Goal: Navigation & Orientation: Understand site structure

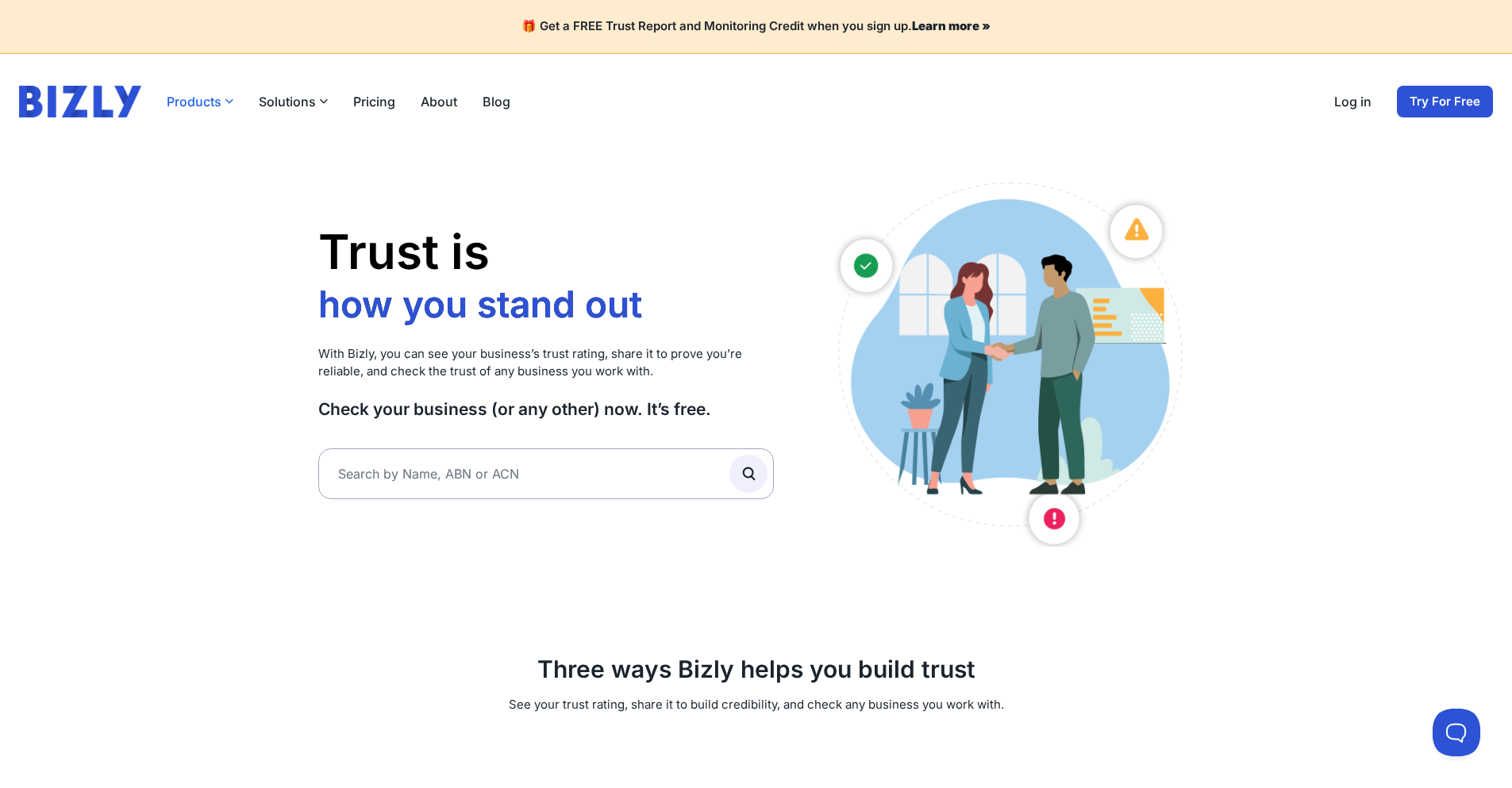
click at [219, 108] on button "Products" at bounding box center [200, 102] width 67 height 19
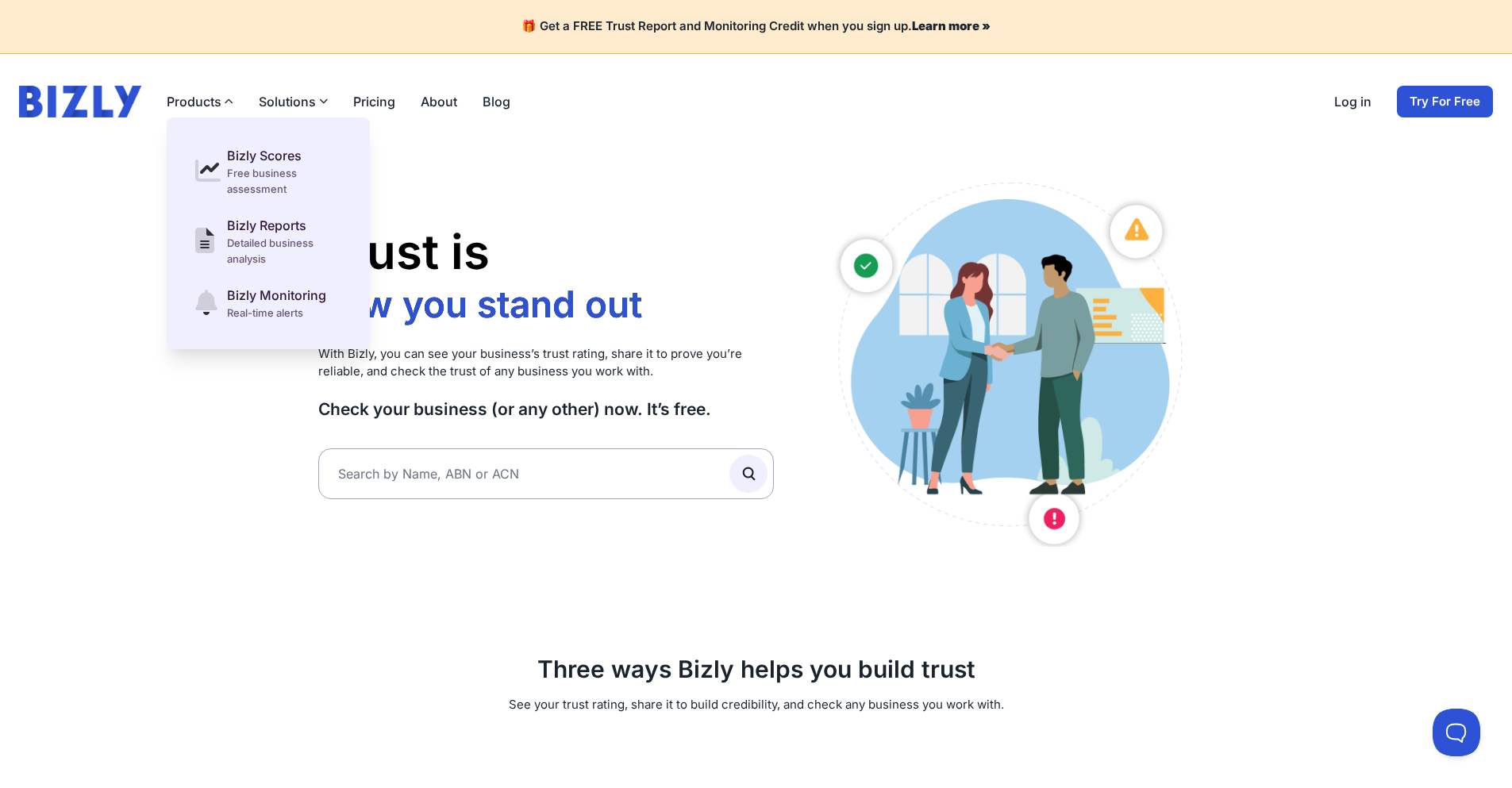
click at [1341, 103] on link "Log in" at bounding box center [1353, 102] width 37 height 19
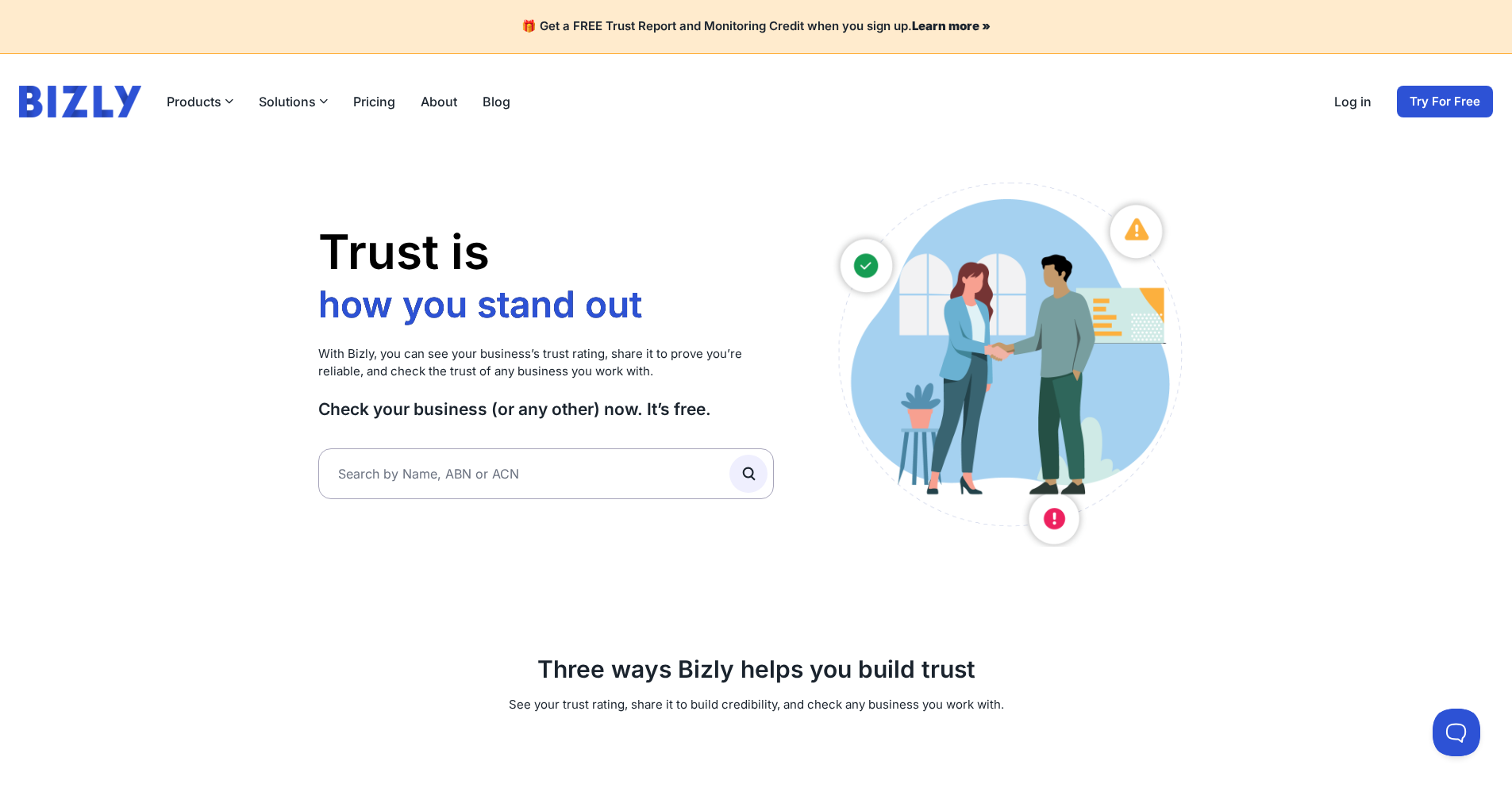
click at [319, 103] on icon "button" at bounding box center [323, 101] width 9 height 9
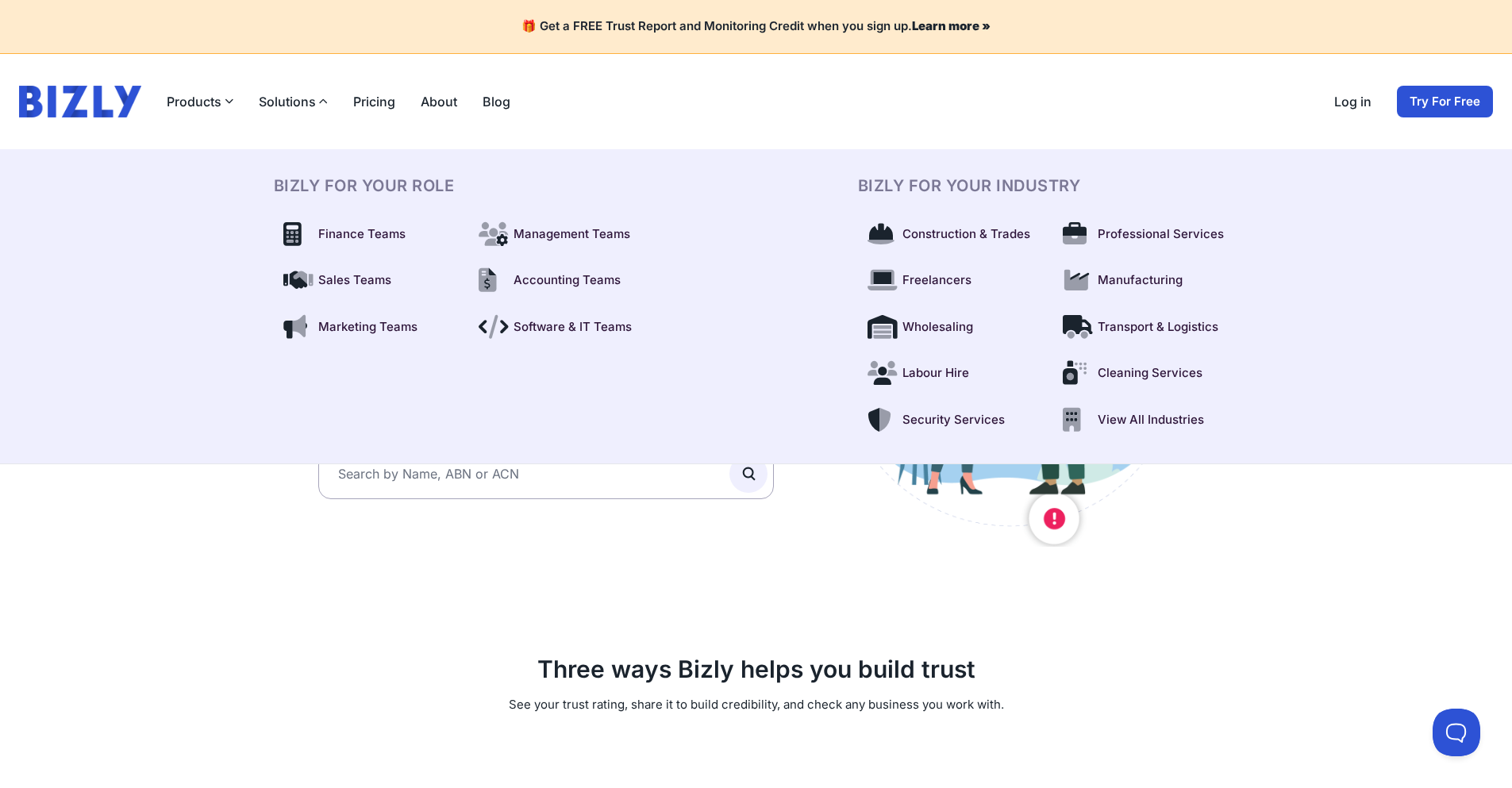
click at [434, 106] on link "About" at bounding box center [439, 102] width 36 height 19
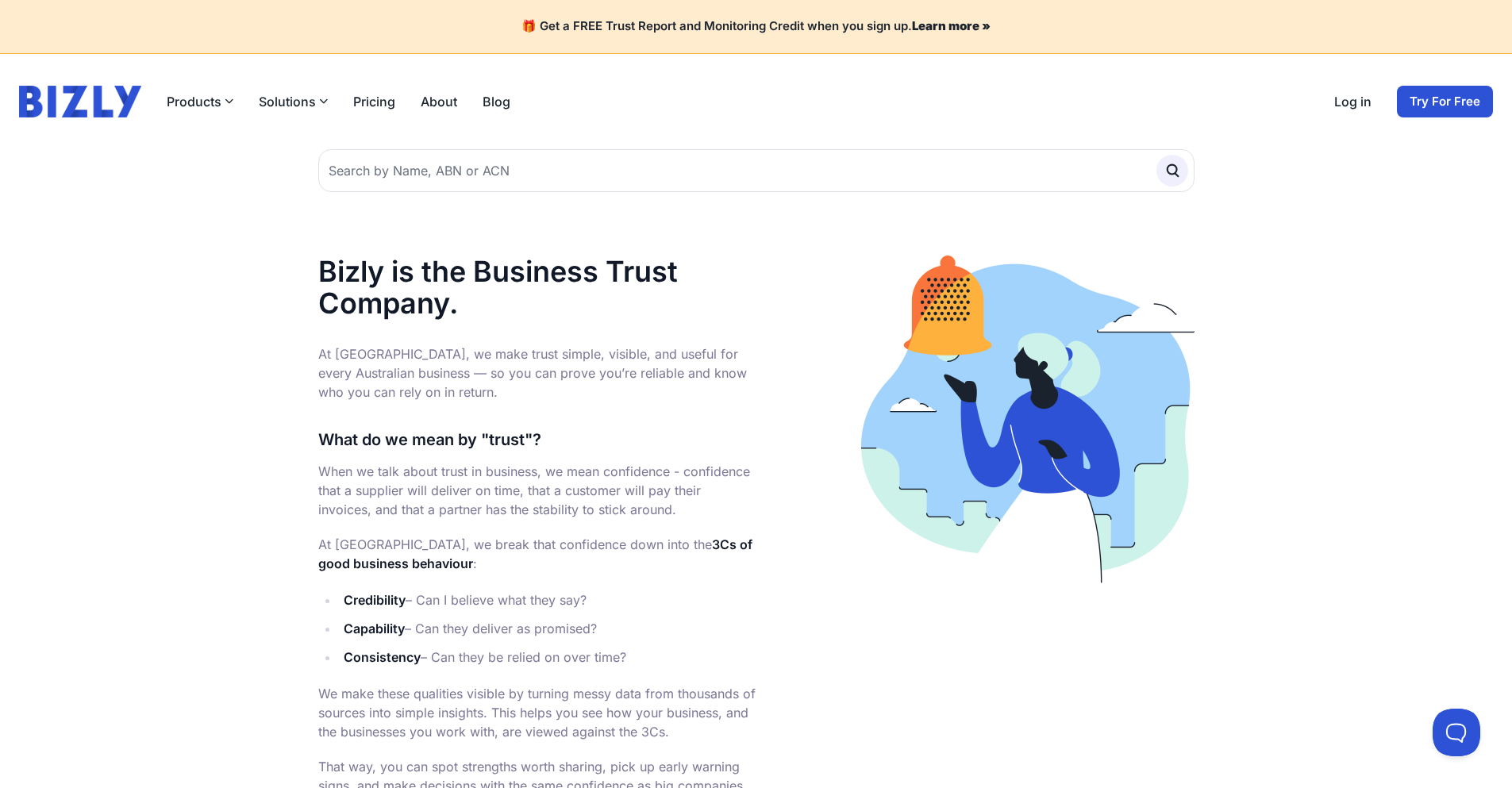
click at [493, 104] on link "Blog" at bounding box center [496, 102] width 28 height 19
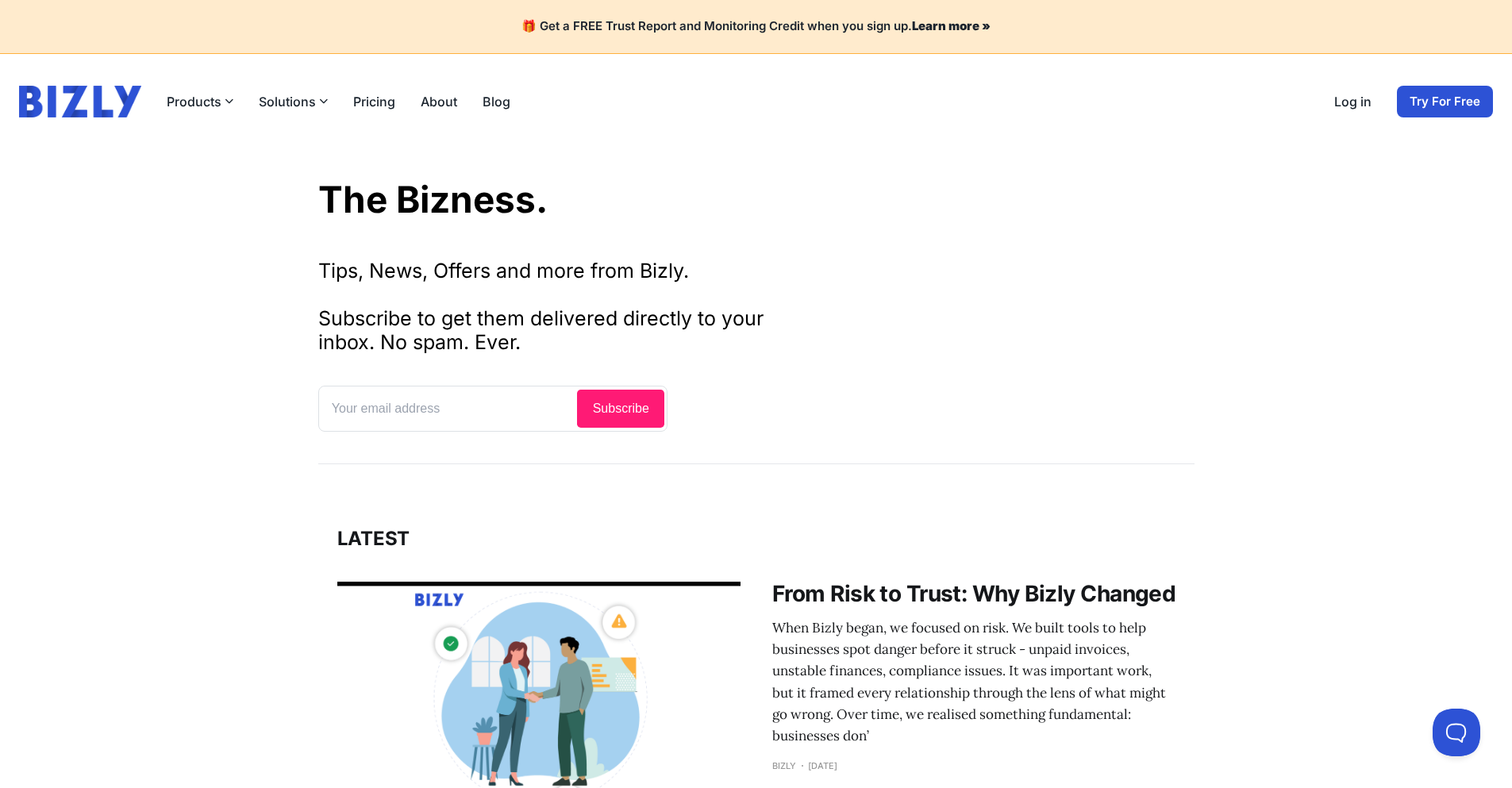
click at [442, 95] on link "About" at bounding box center [439, 102] width 36 height 19
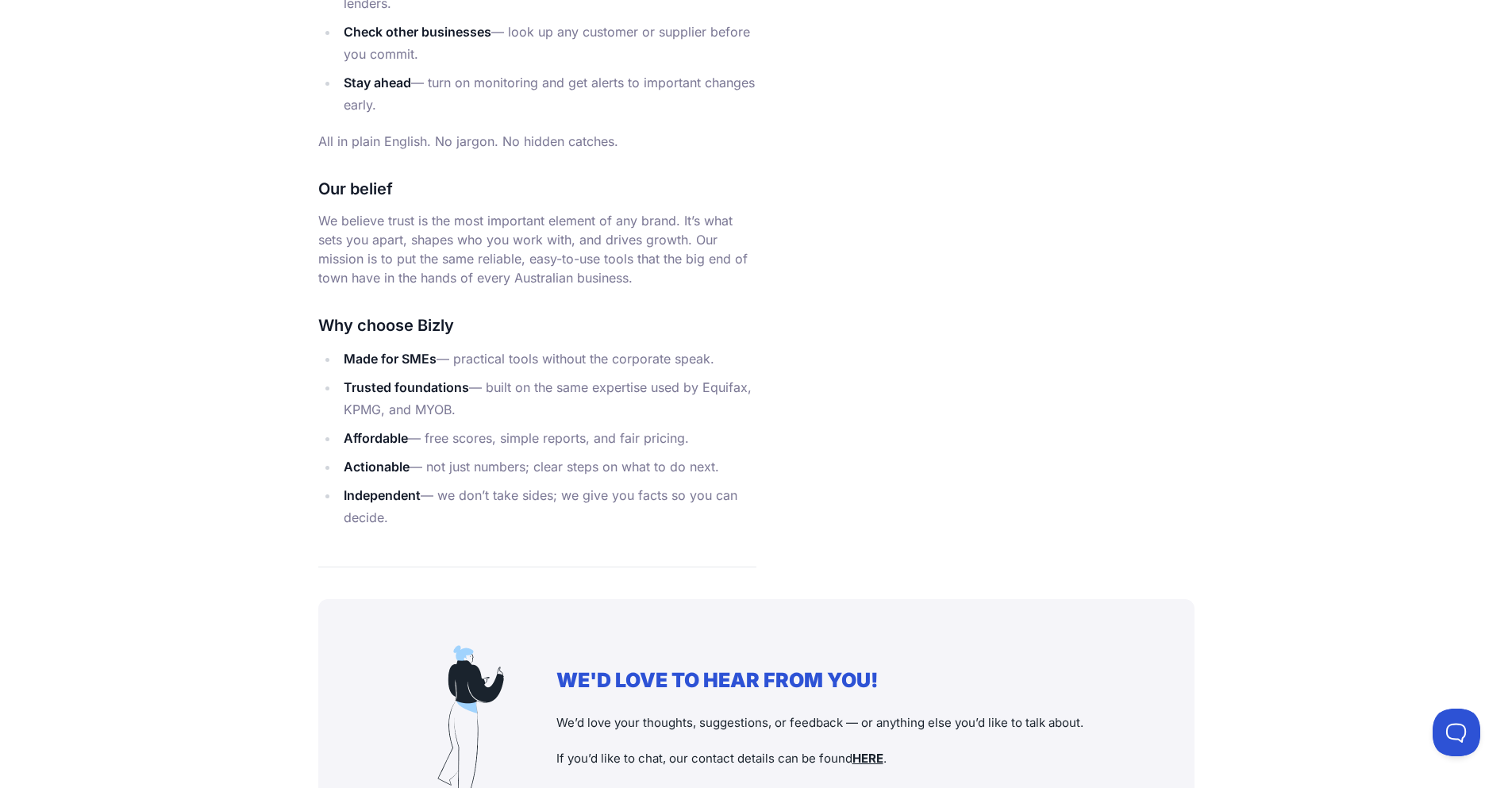
scroll to position [1814, 0]
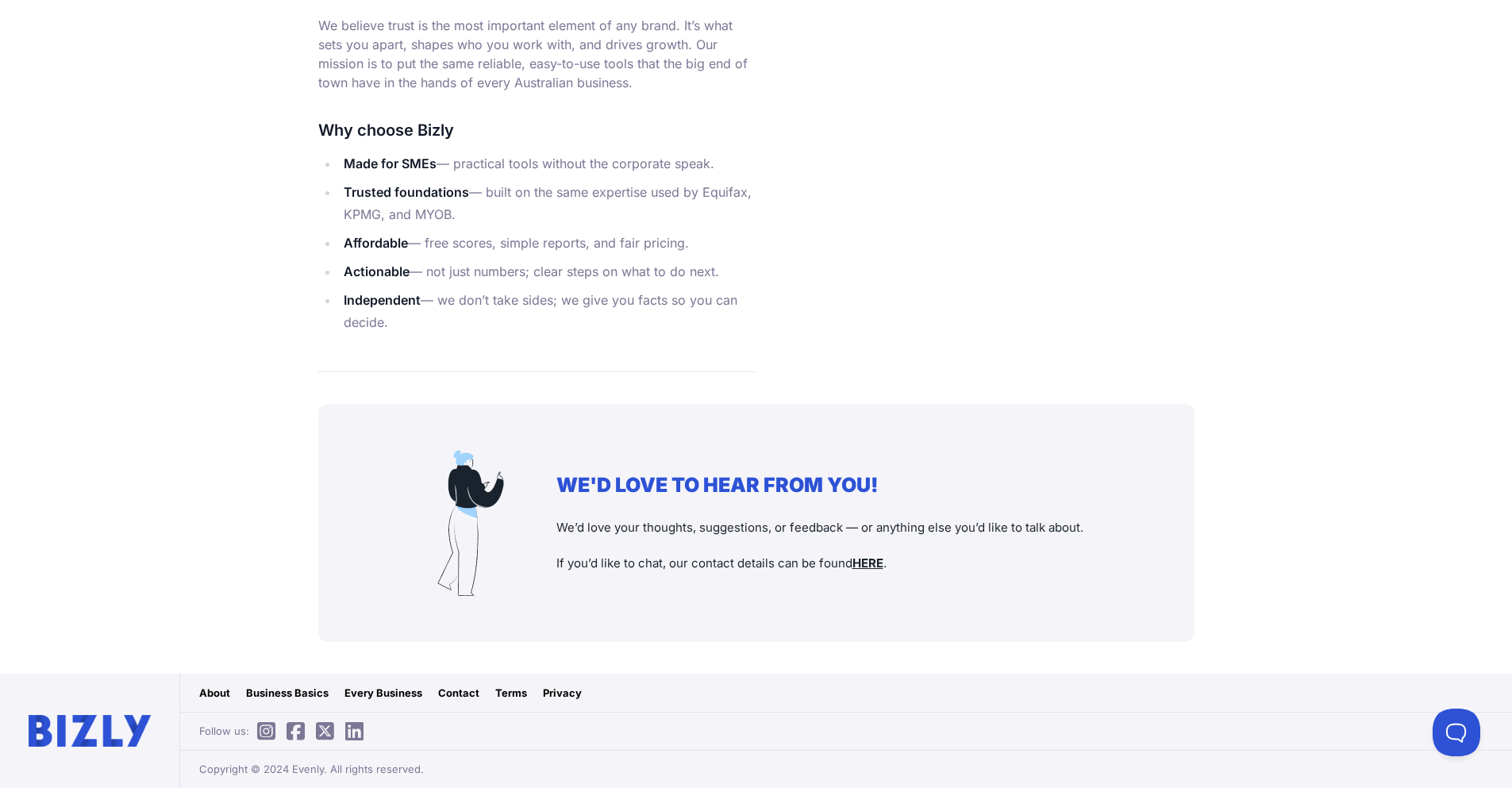
click at [446, 692] on link "Contact" at bounding box center [458, 693] width 41 height 16
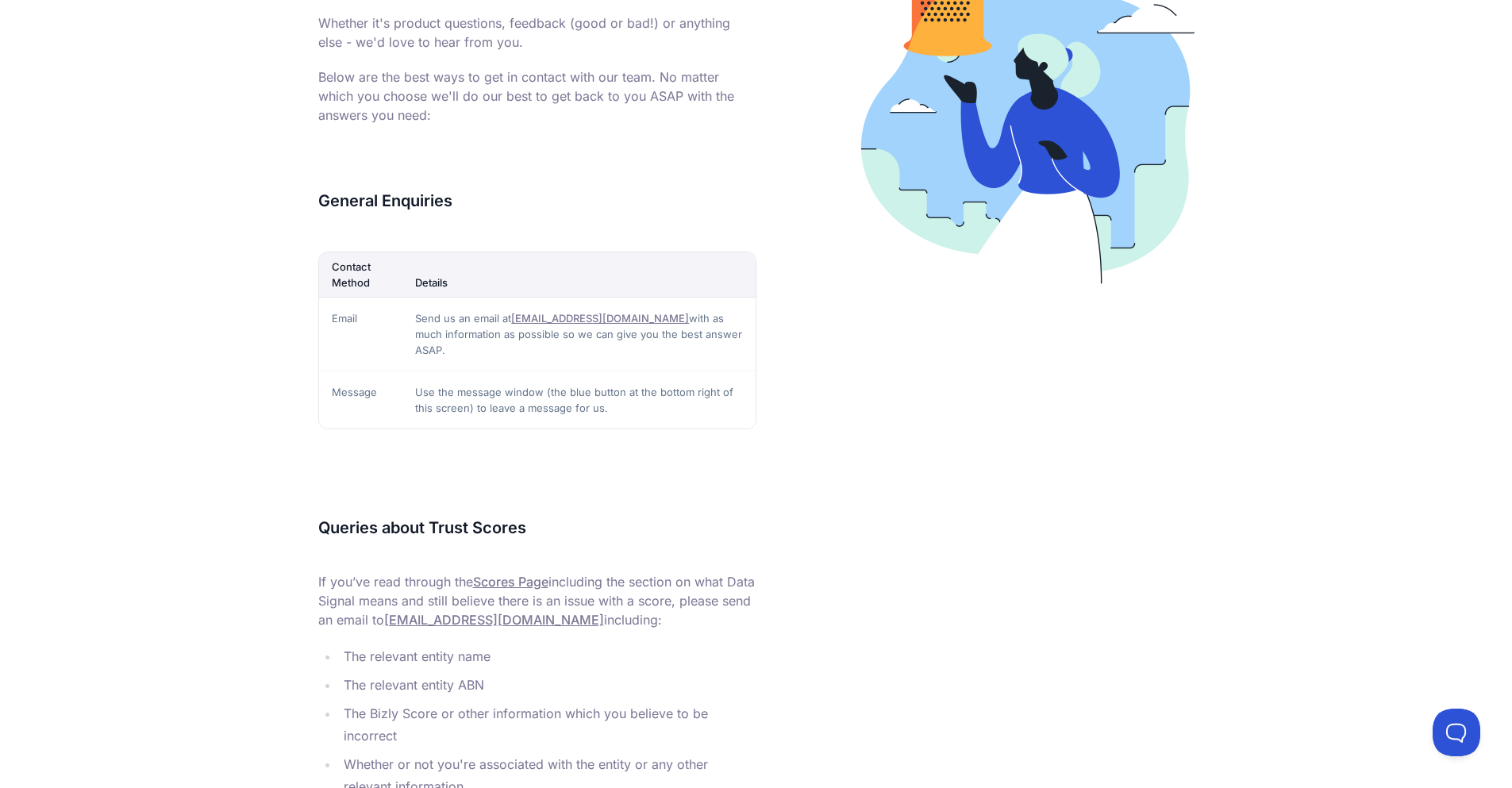
scroll to position [493, 0]
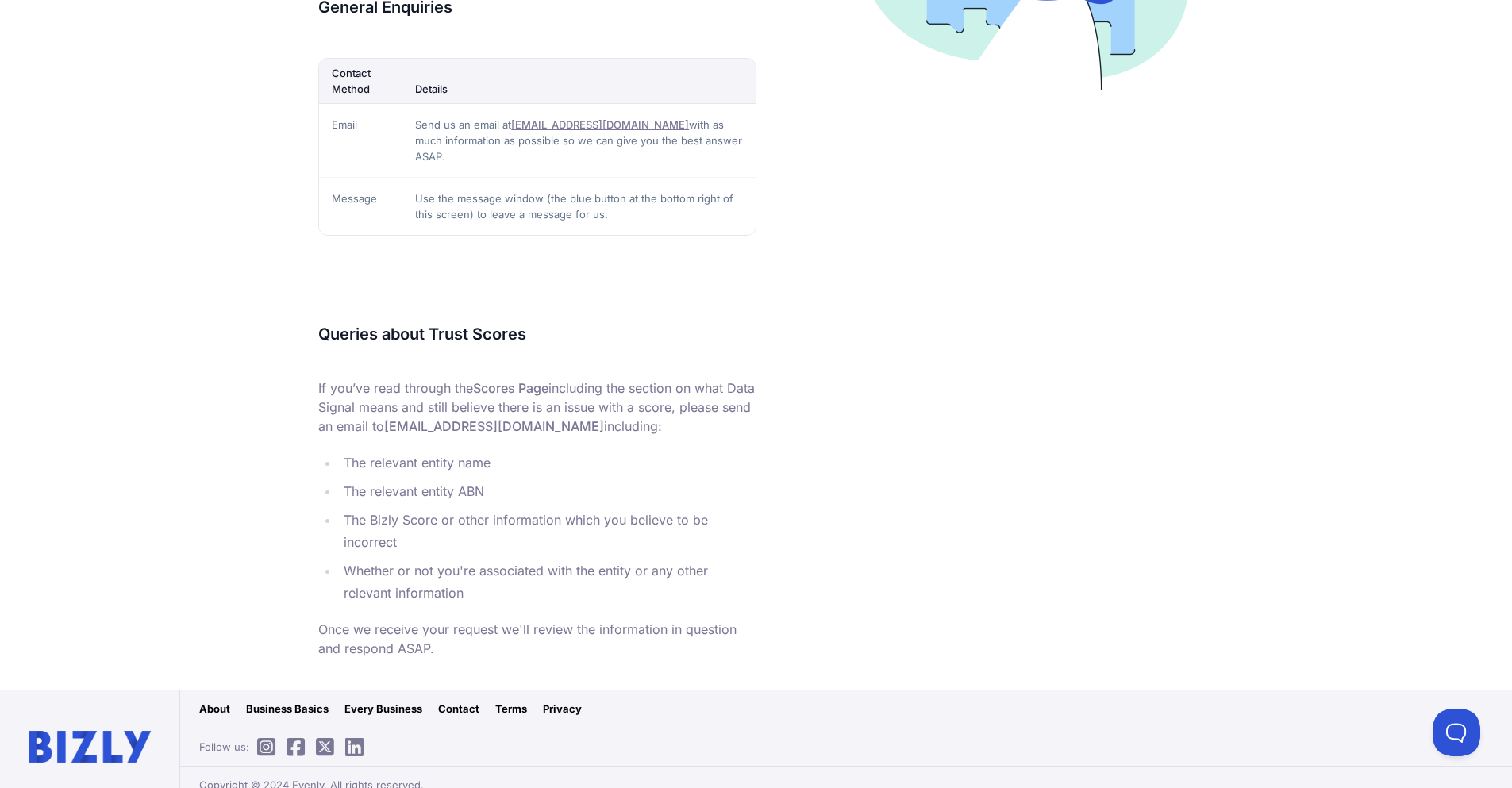
click at [216, 700] on link "About" at bounding box center [214, 708] width 31 height 16
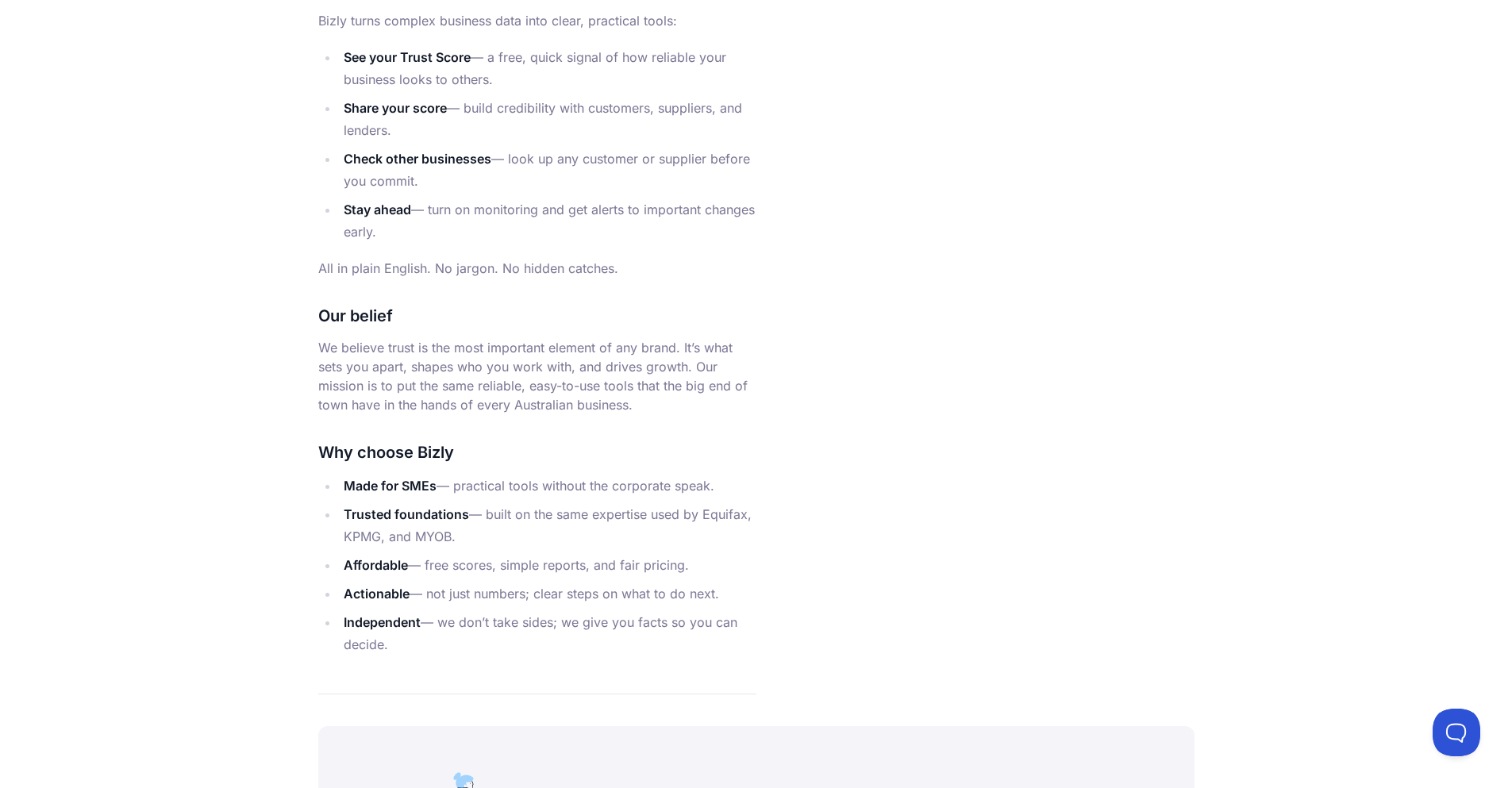
scroll to position [1814, 0]
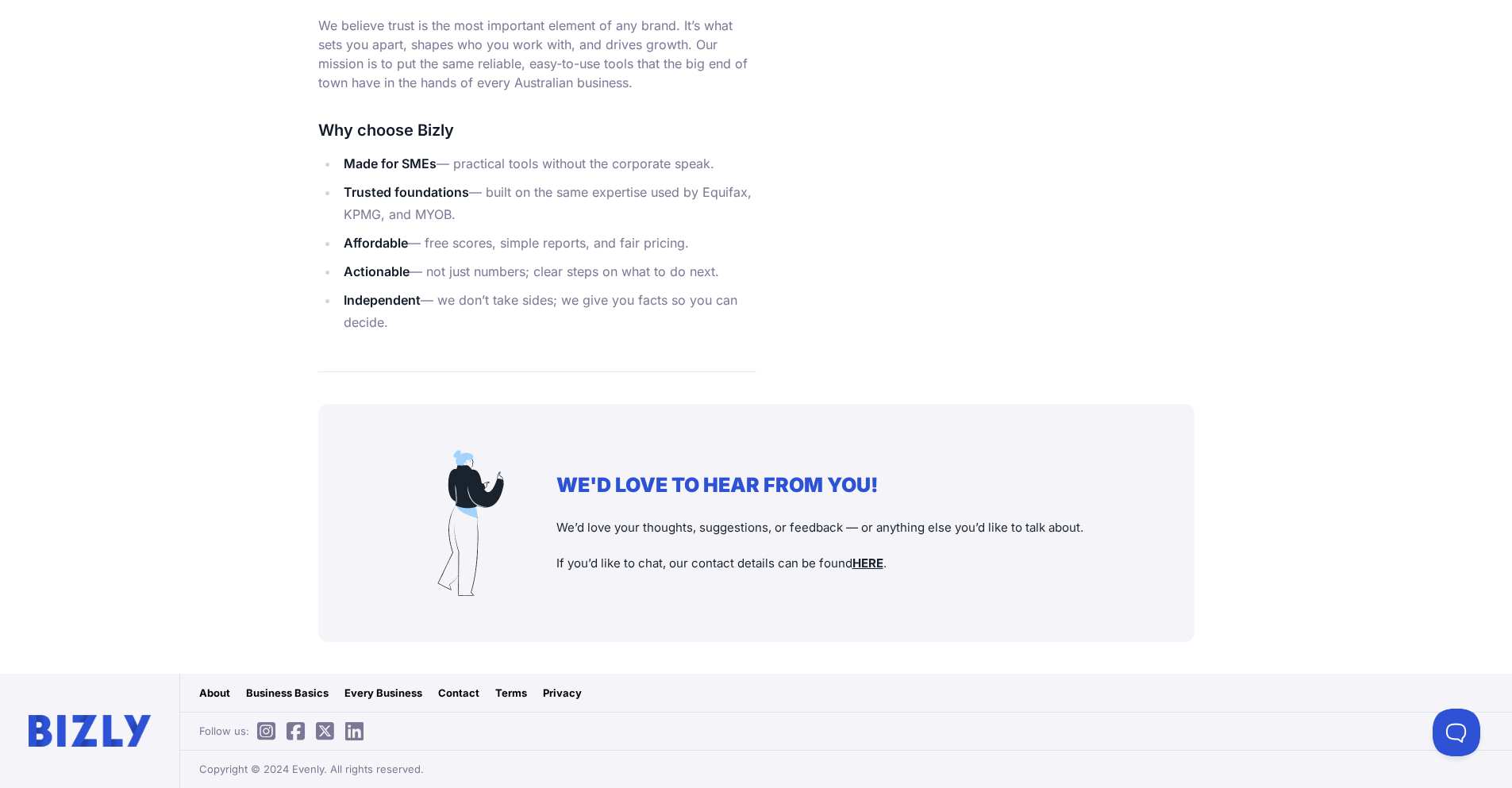
click at [867, 560] on u "HERE" at bounding box center [868, 563] width 31 height 15
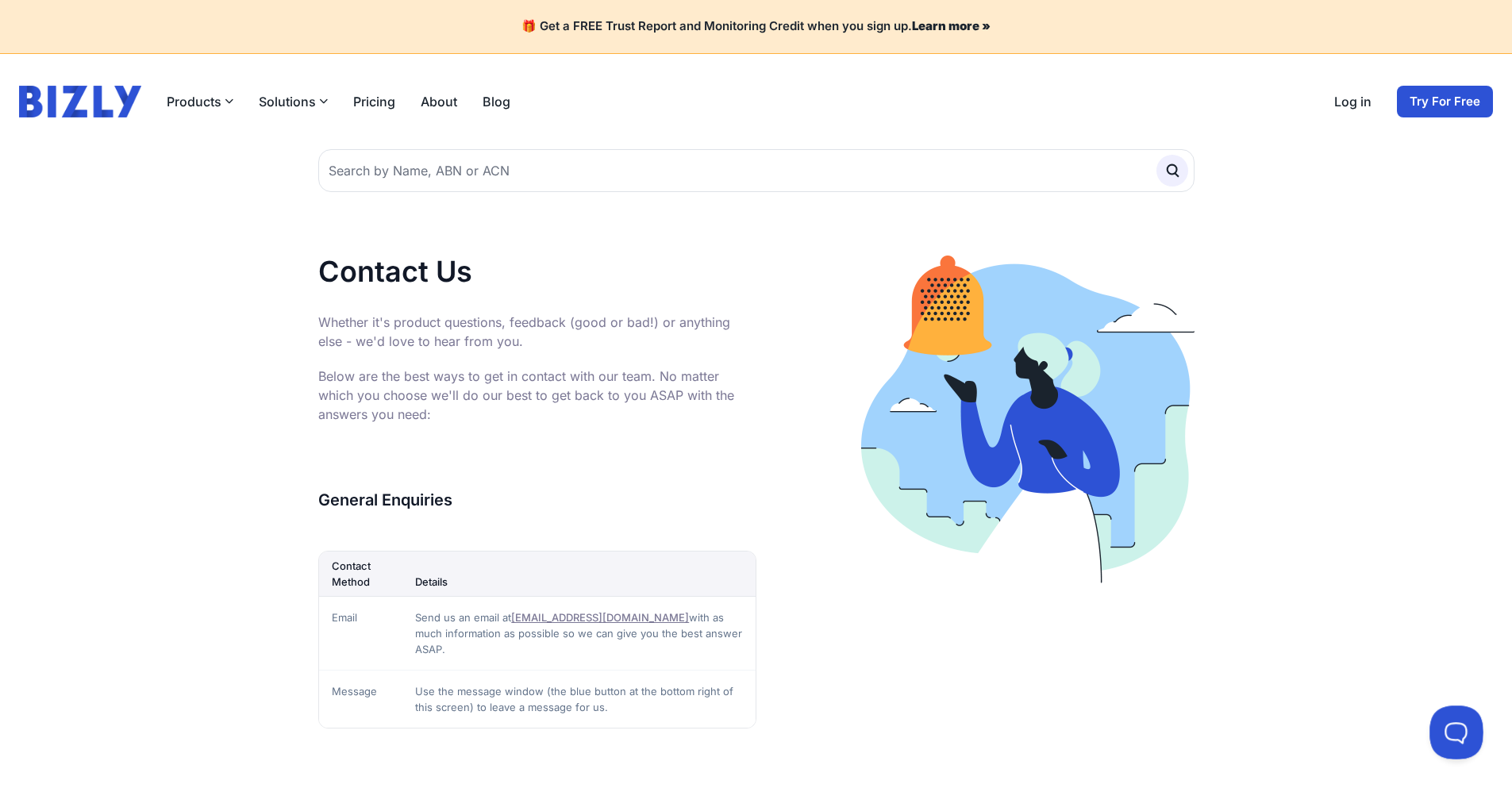
click at [1460, 728] on button at bounding box center [1454, 729] width 48 height 48
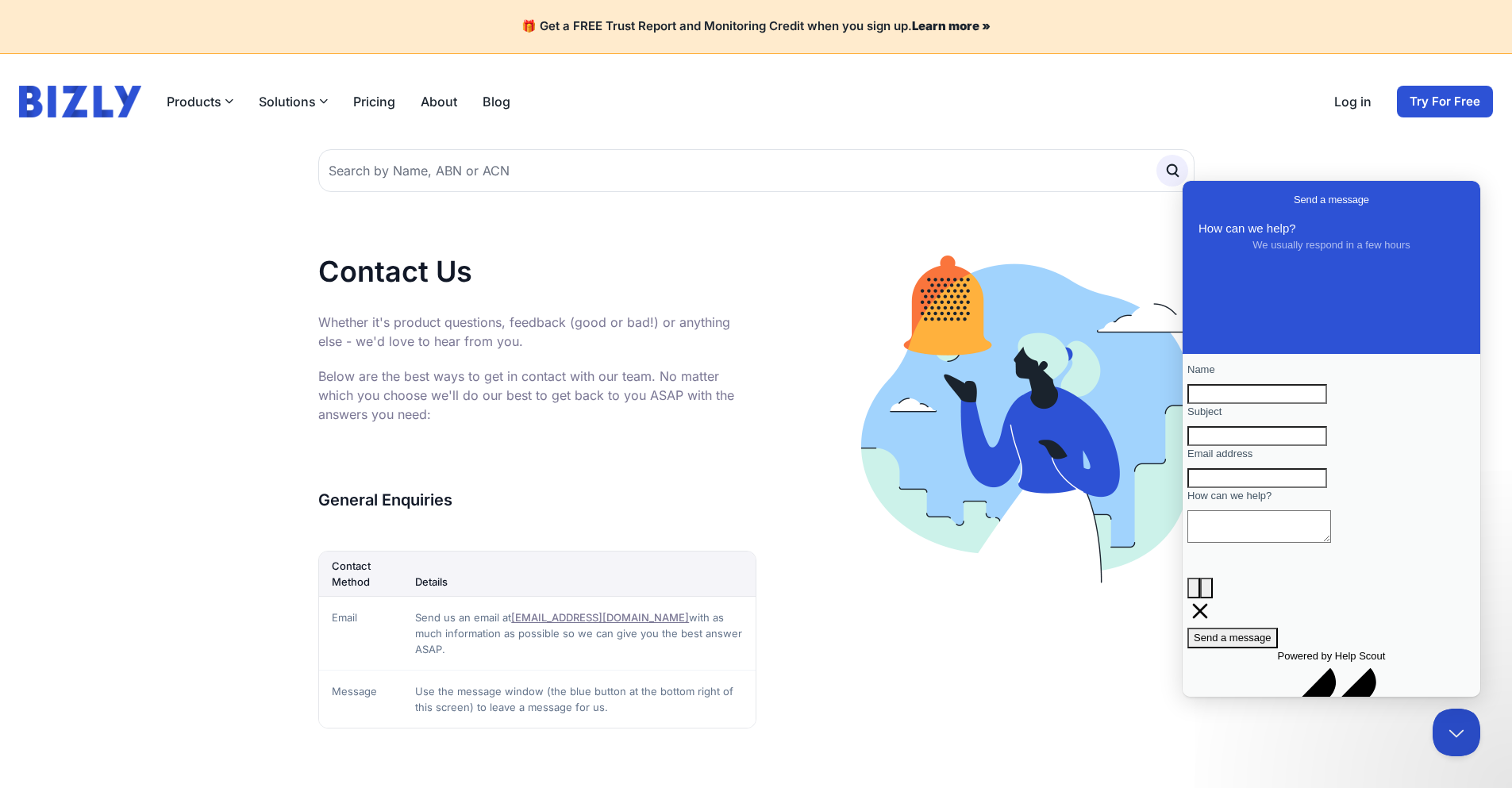
click at [368, 106] on link "Pricing" at bounding box center [374, 102] width 42 height 19
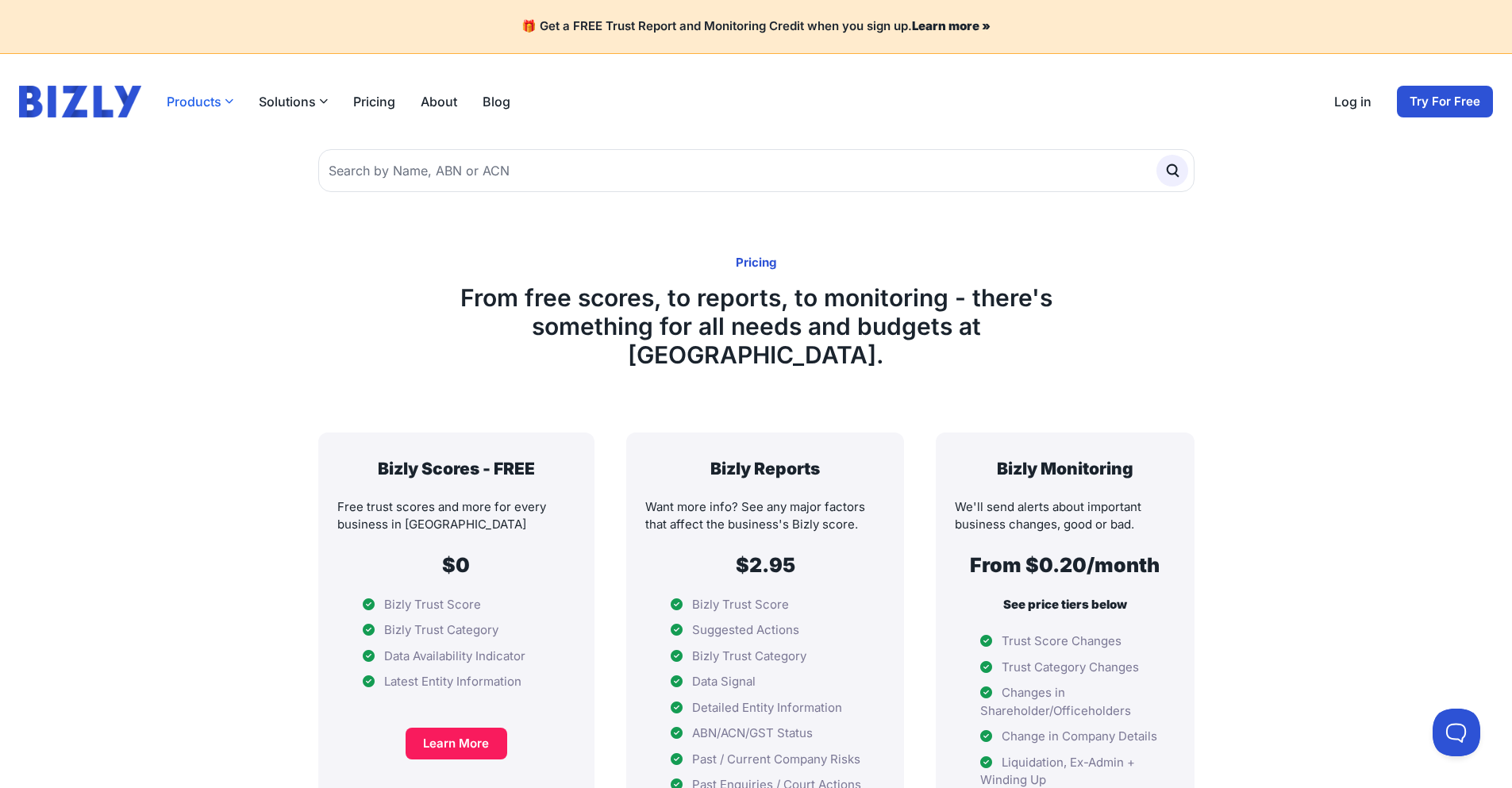
click at [193, 103] on button "Products" at bounding box center [200, 102] width 67 height 19
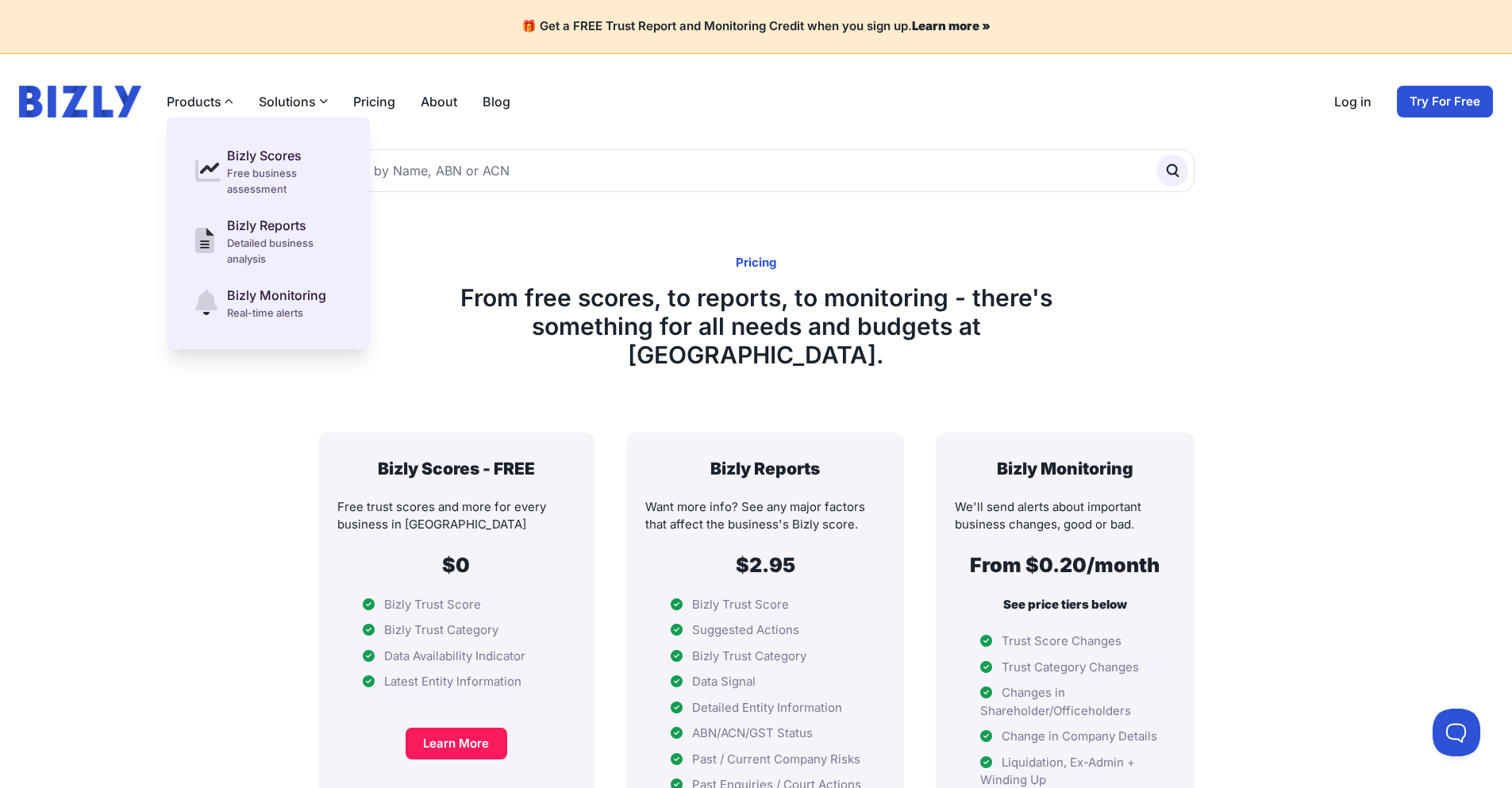
click at [316, 100] on button "Solutions" at bounding box center [293, 102] width 70 height 19
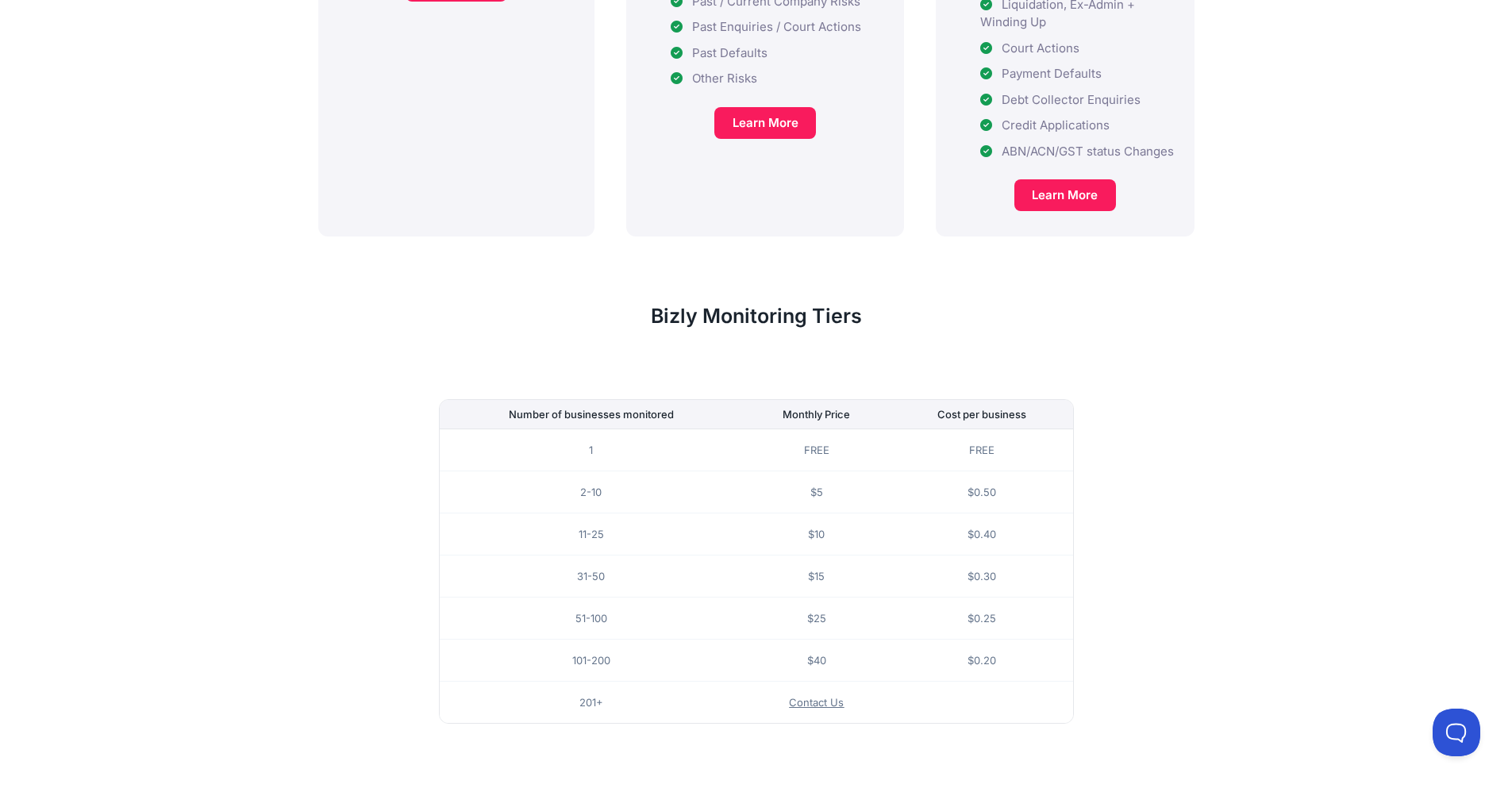
scroll to position [869, 0]
